Goal: Find specific page/section: Find specific page/section

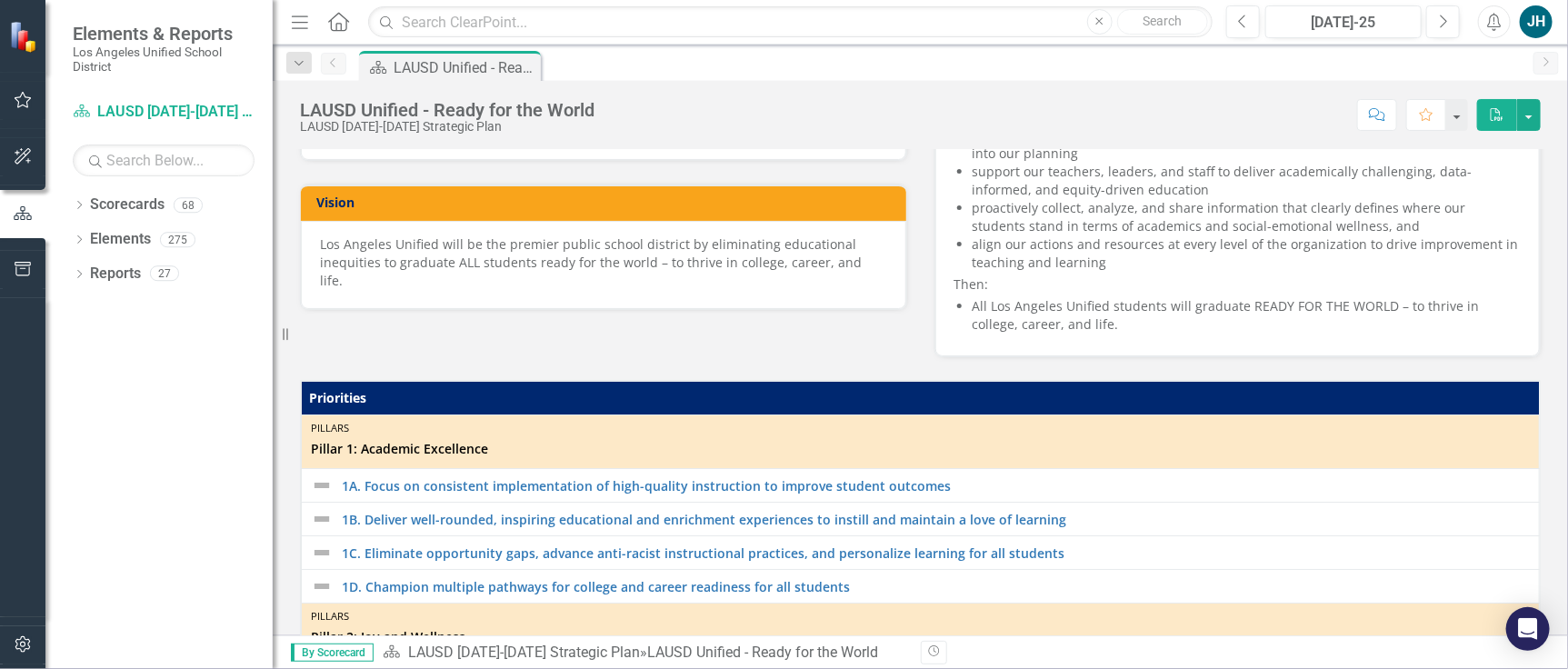
scroll to position [99, 0]
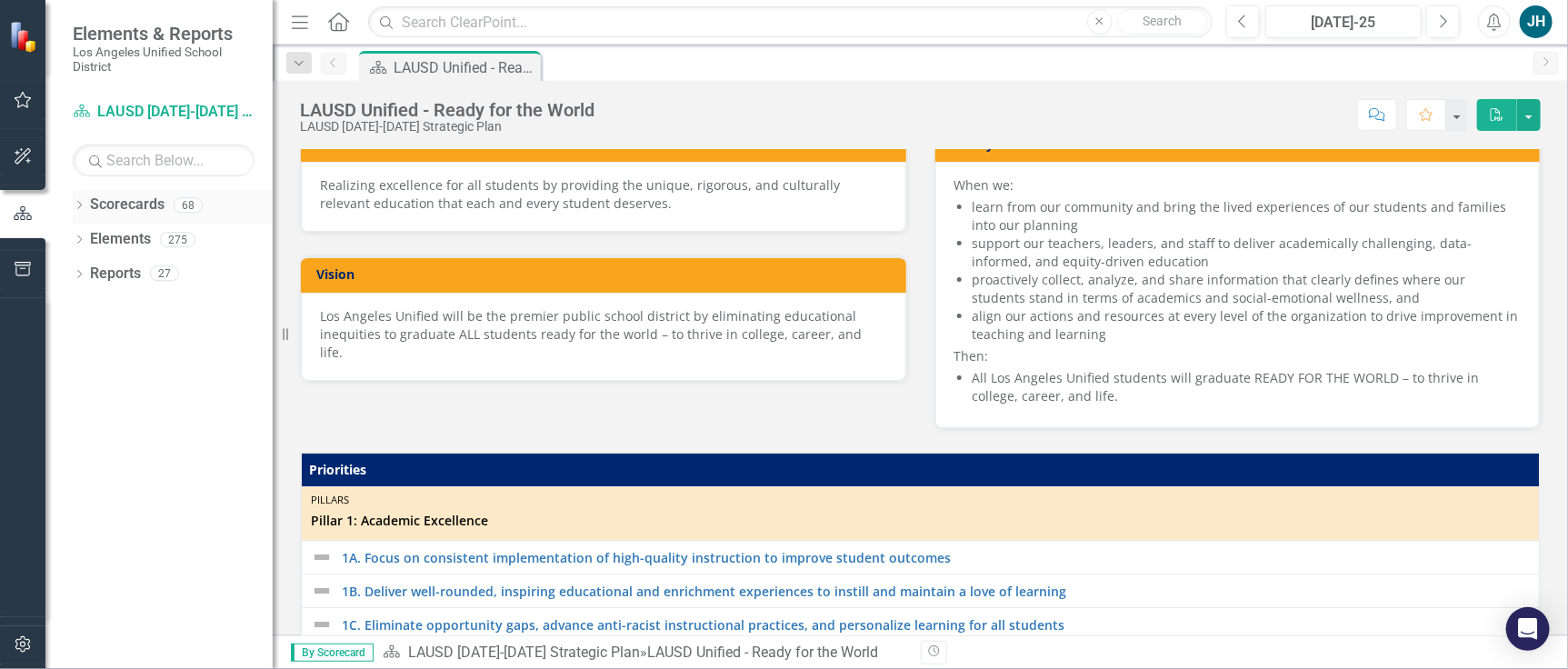
click at [78, 208] on icon "Dropdown" at bounding box center [79, 206] width 13 height 10
click at [89, 235] on icon at bounding box center [89, 239] width 5 height 9
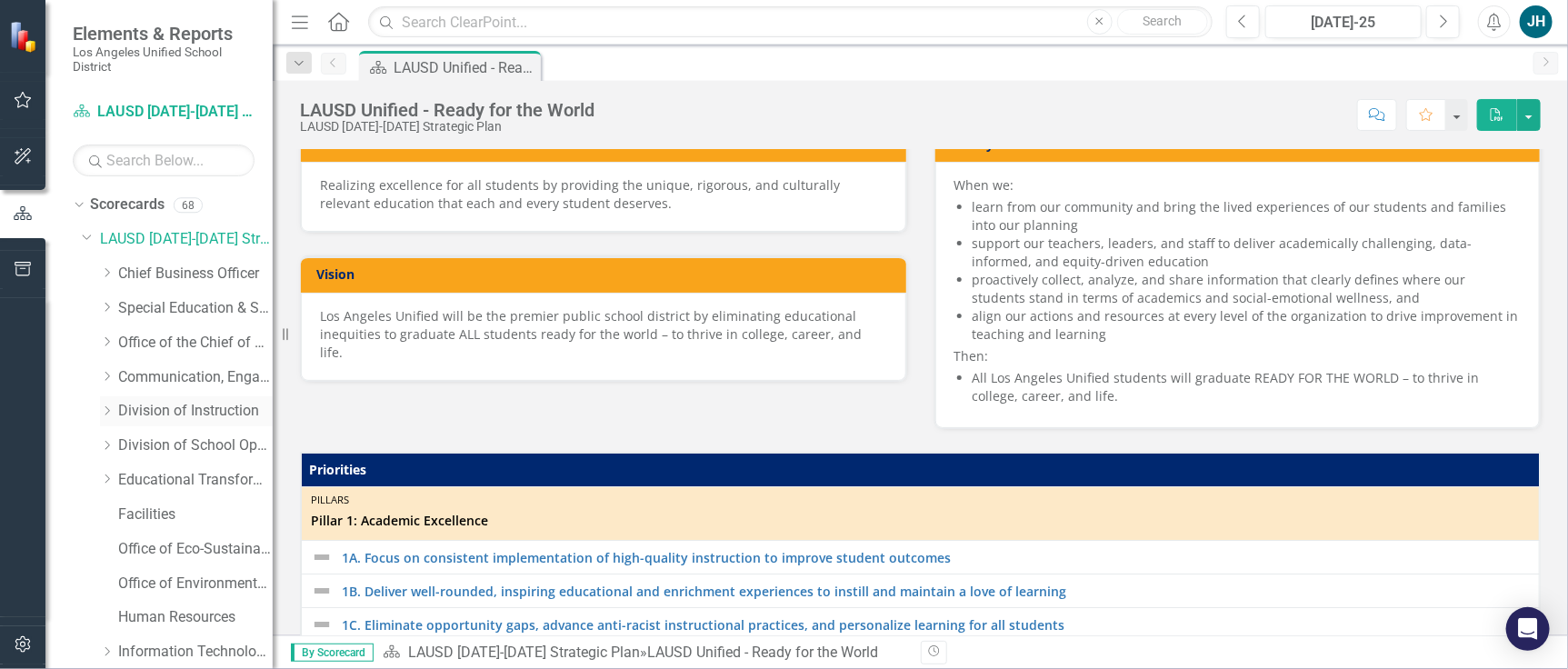
click at [108, 413] on icon "Dropdown" at bounding box center [106, 411] width 14 height 11
click at [173, 545] on link "Beyond the Bell" at bounding box center [204, 549] width 136 height 21
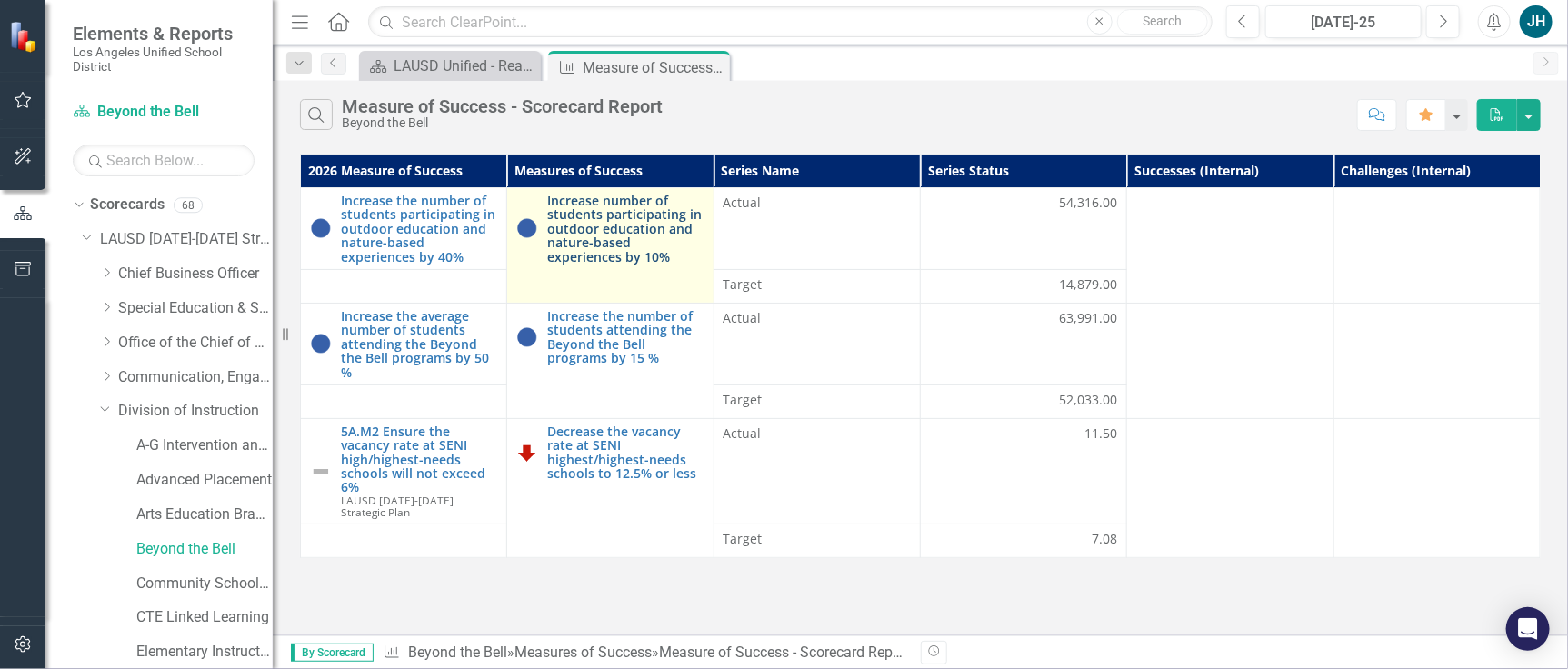
click at [615, 218] on link "Increase number of students participating in outdoor education and nature-based…" at bounding box center [625, 229] width 157 height 70
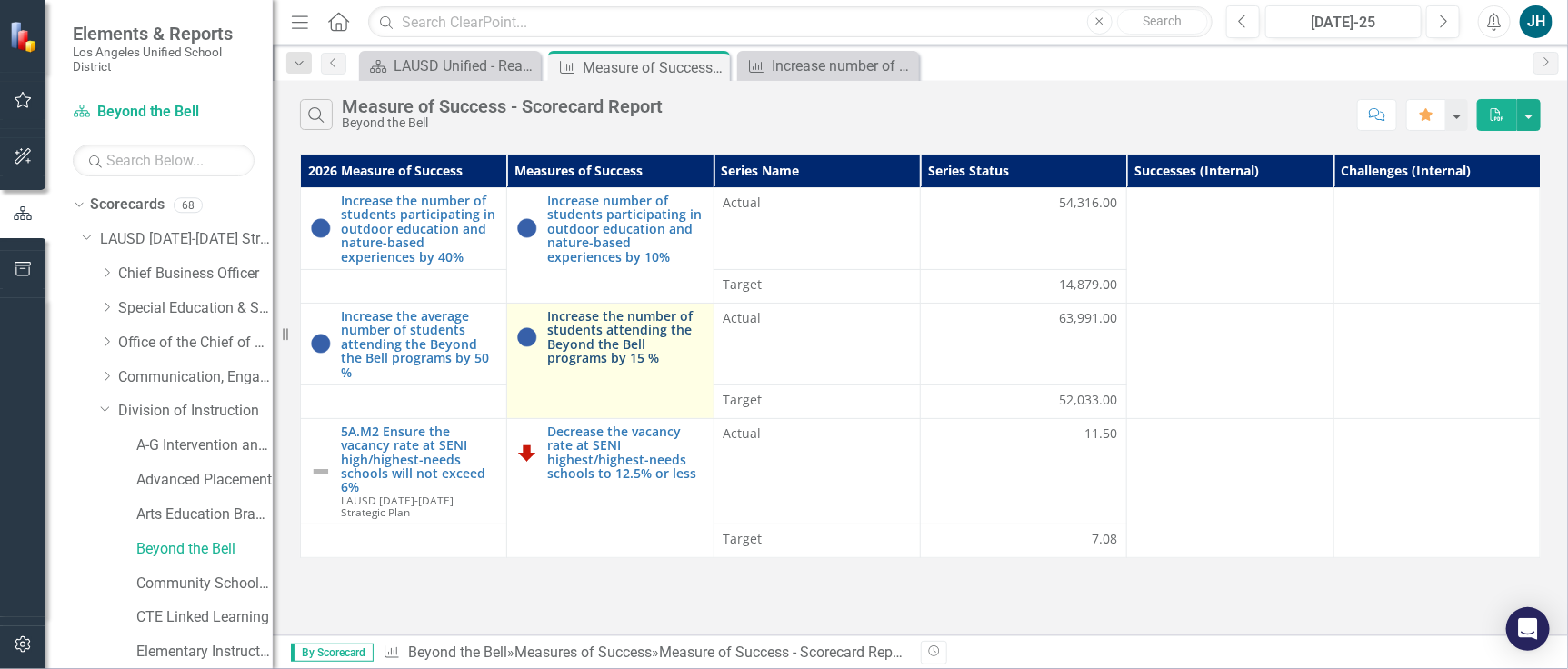
click at [619, 340] on link "Increase the number of students attending the Beyond the Bell programs by 15 %" at bounding box center [625, 338] width 157 height 57
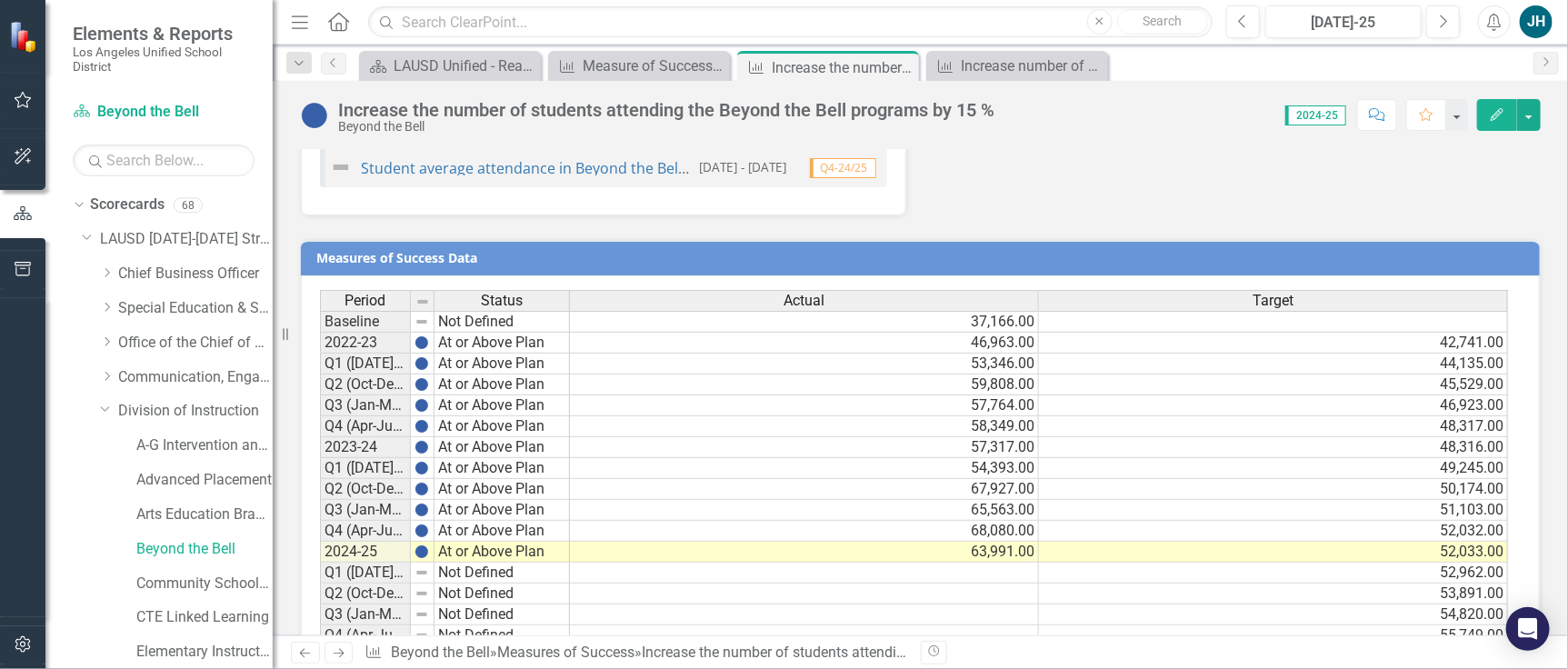
scroll to position [1167, 0]
